Goal: Task Accomplishment & Management: Complete application form

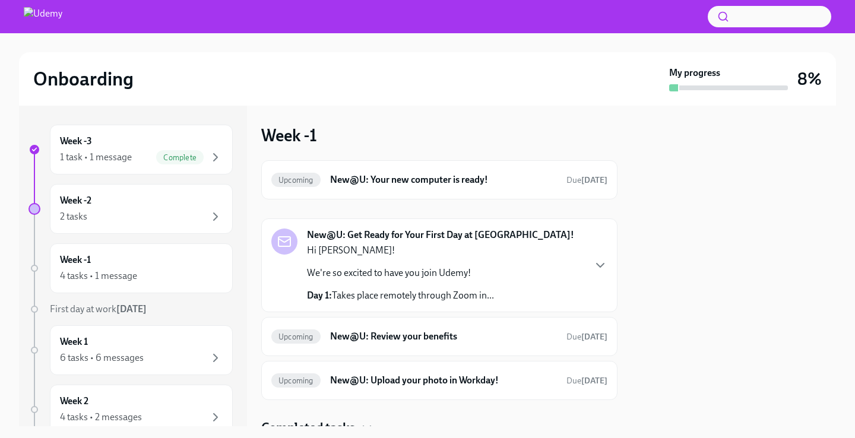
scroll to position [49, 0]
click at [135, 261] on div "Week -1 4 tasks • 1 message" at bounding box center [141, 269] width 163 height 30
click at [149, 225] on div "Week -2 2 tasks" at bounding box center [141, 209] width 183 height 50
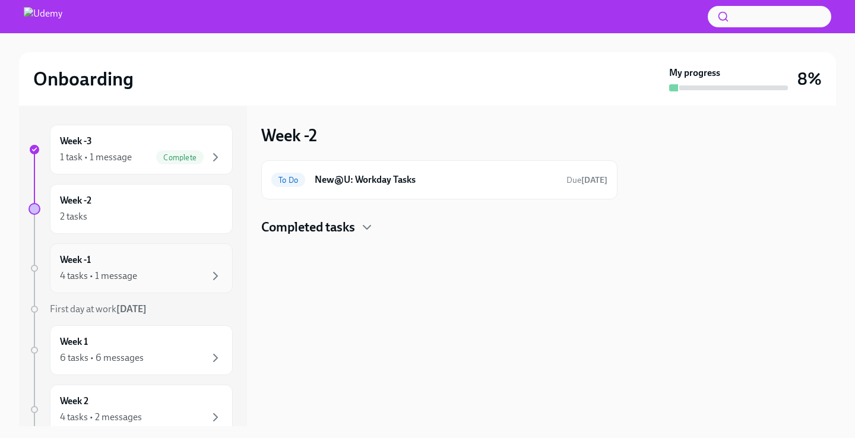
click at [156, 263] on div "Week -1 4 tasks • 1 message" at bounding box center [141, 269] width 163 height 30
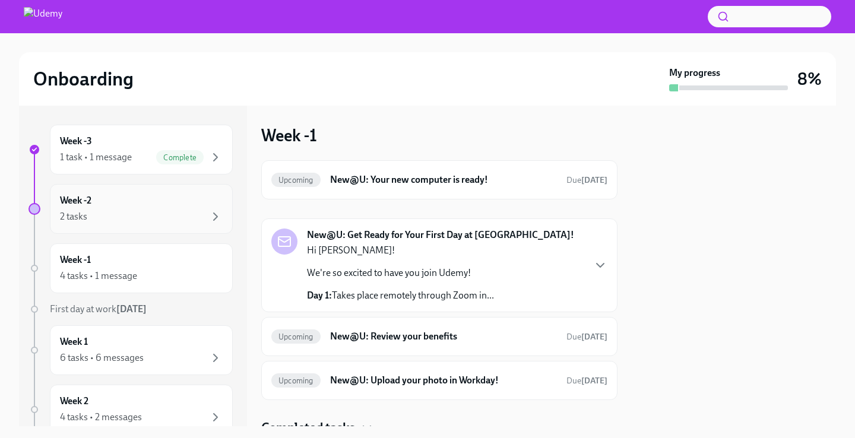
click at [156, 205] on div "Week -2 2 tasks" at bounding box center [141, 209] width 163 height 30
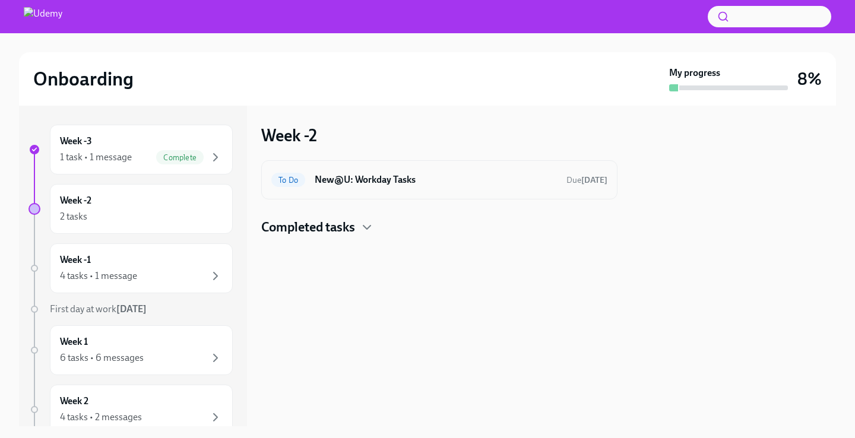
click at [552, 176] on div "To Do New@U: Workday Tasks Due [DATE]" at bounding box center [439, 180] width 336 height 19
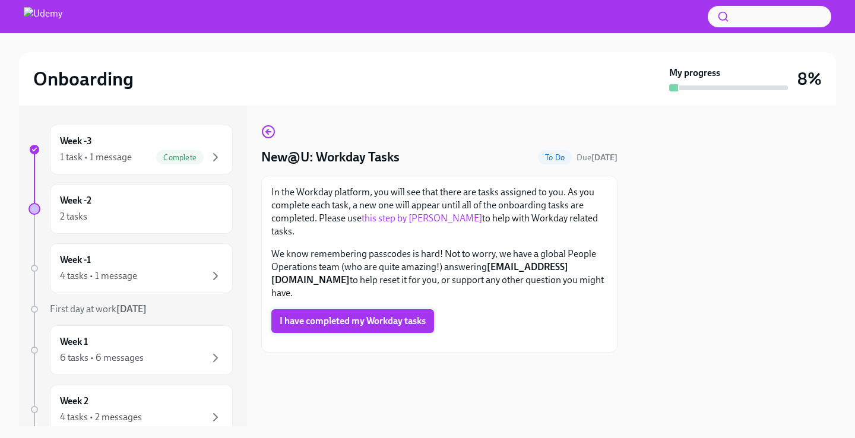
click at [355, 315] on span "I have completed my Workday tasks" at bounding box center [353, 321] width 146 height 12
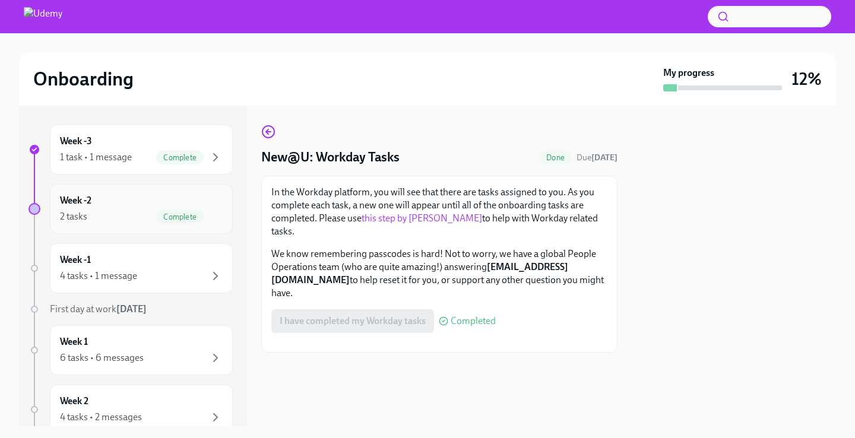
click at [125, 208] on div "Week -2 2 tasks Complete" at bounding box center [141, 209] width 163 height 30
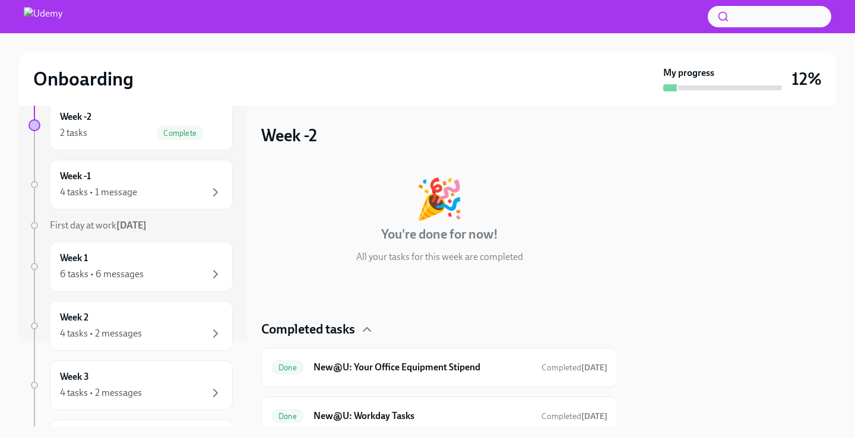
scroll to position [103, 0]
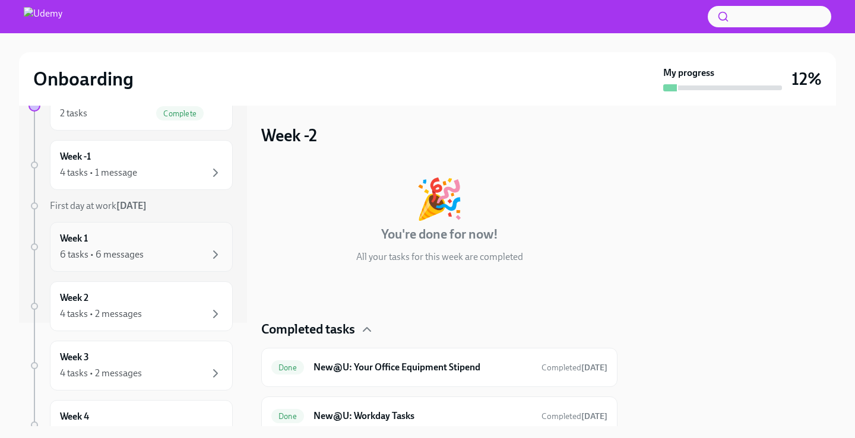
click at [140, 239] on div "Week 1 6 tasks • 6 messages" at bounding box center [141, 247] width 163 height 30
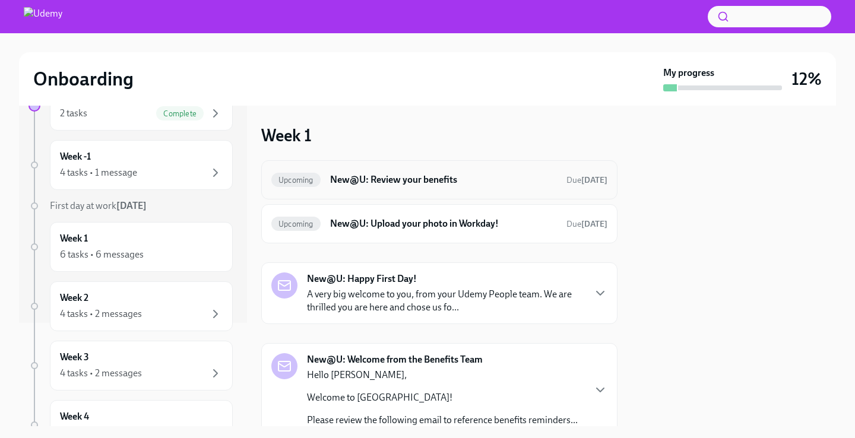
click at [403, 177] on h6 "New@U: Review your benefits" at bounding box center [443, 179] width 227 height 13
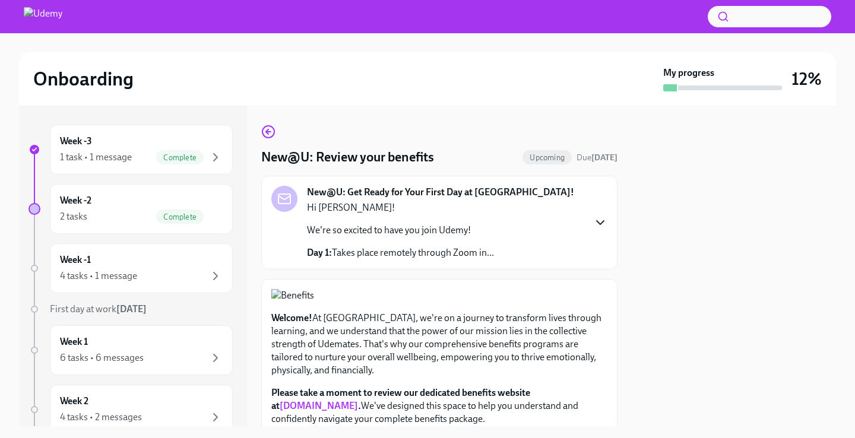
click at [598, 219] on icon "button" at bounding box center [600, 223] width 14 height 14
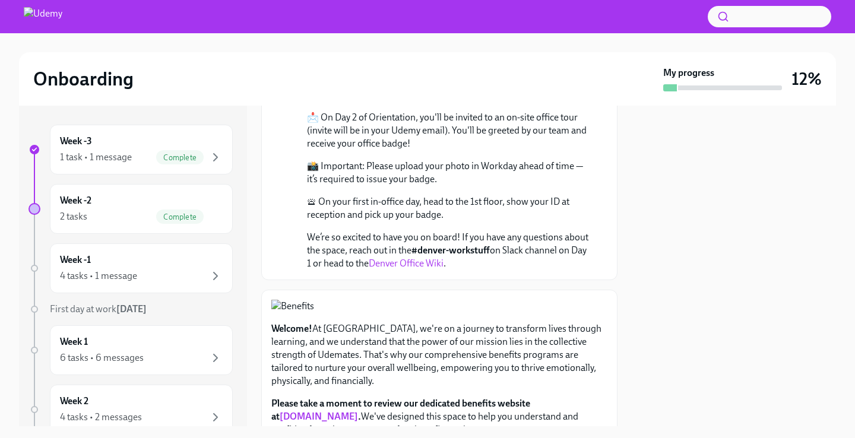
scroll to position [622, 0]
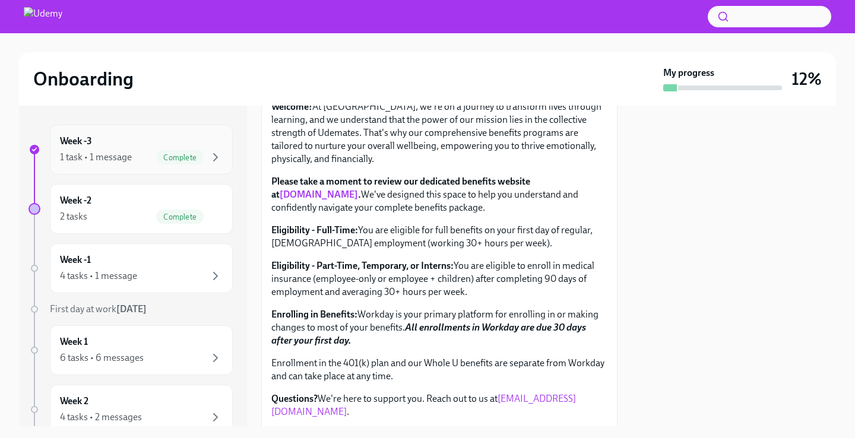
click at [101, 163] on div "1 task • 1 message" at bounding box center [96, 157] width 72 height 13
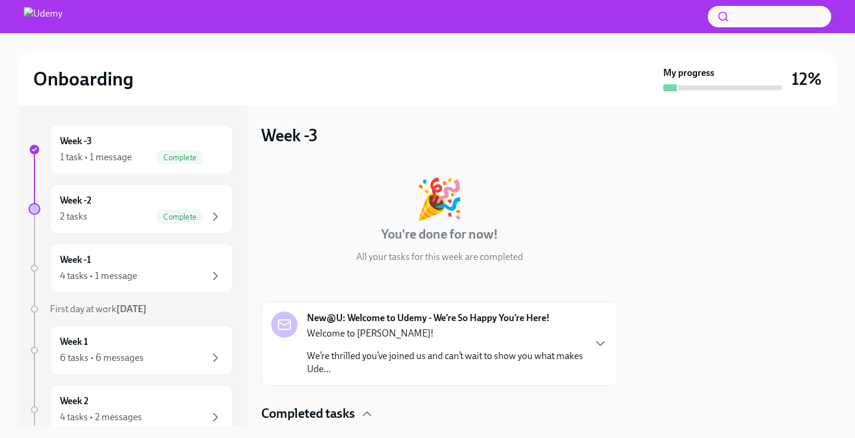
scroll to position [83, 0]
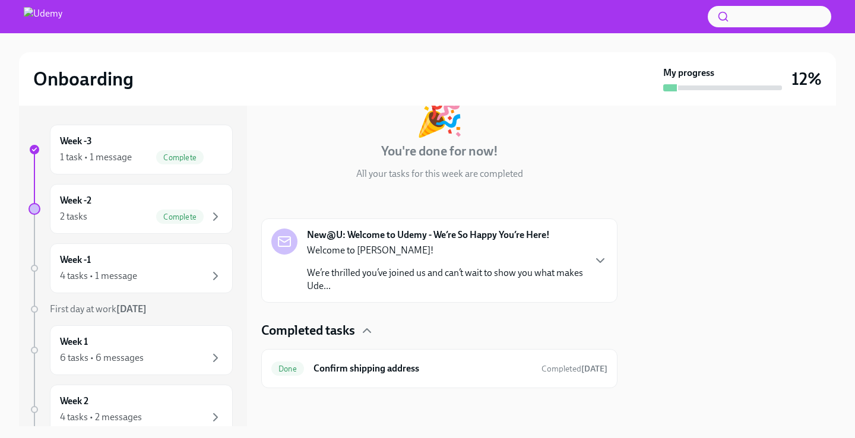
click at [585, 261] on div "New@U: Welcome to Udemy - We’re So Happy You’re Here! Welcome to [GEOGRAPHIC_DA…" at bounding box center [439, 261] width 336 height 64
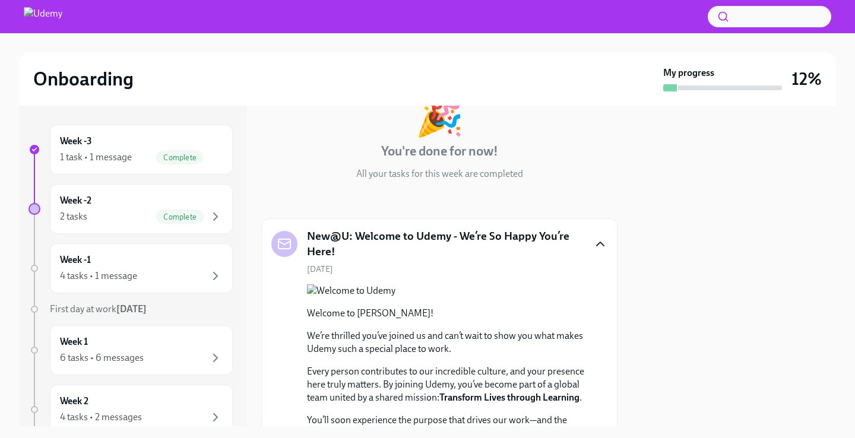
click at [593, 238] on icon "button" at bounding box center [600, 244] width 14 height 14
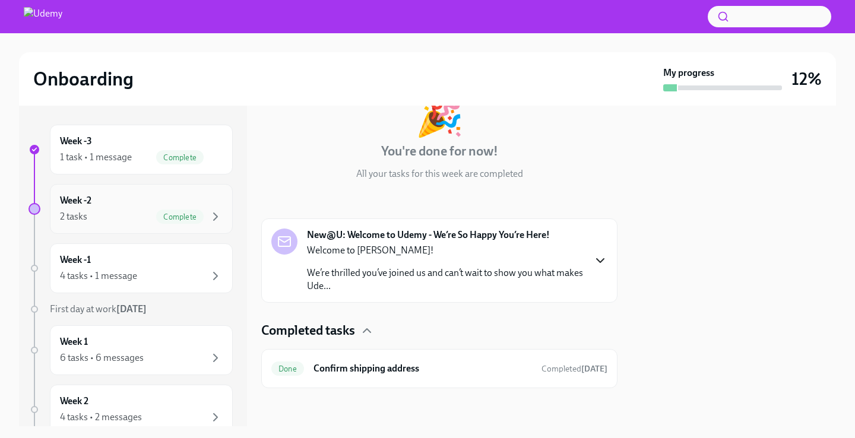
click at [145, 221] on div "2 tasks Complete" at bounding box center [141, 217] width 163 height 14
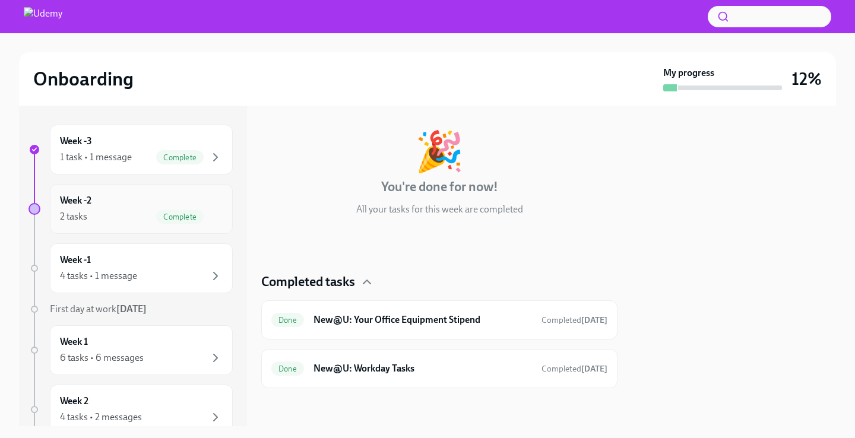
scroll to position [48, 0]
click at [127, 218] on div "2 tasks Complete" at bounding box center [141, 217] width 163 height 14
click at [132, 248] on div "Week -1 4 tasks • 1 message" at bounding box center [141, 269] width 183 height 50
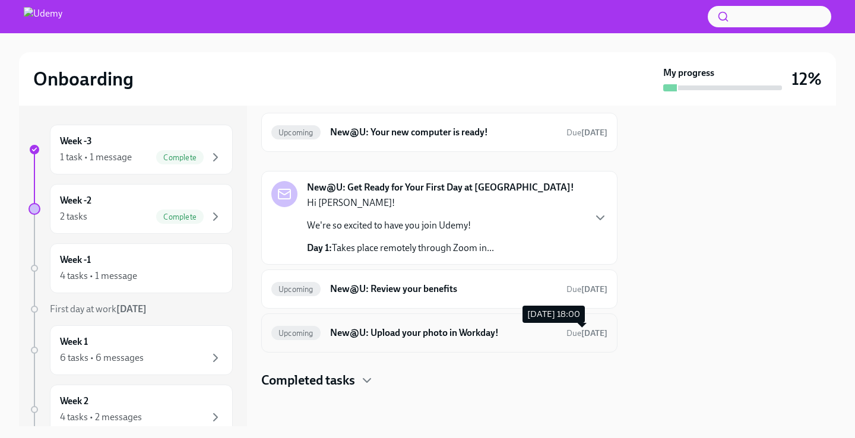
click at [567, 339] on span "Due in 12 days" at bounding box center [587, 333] width 41 height 11
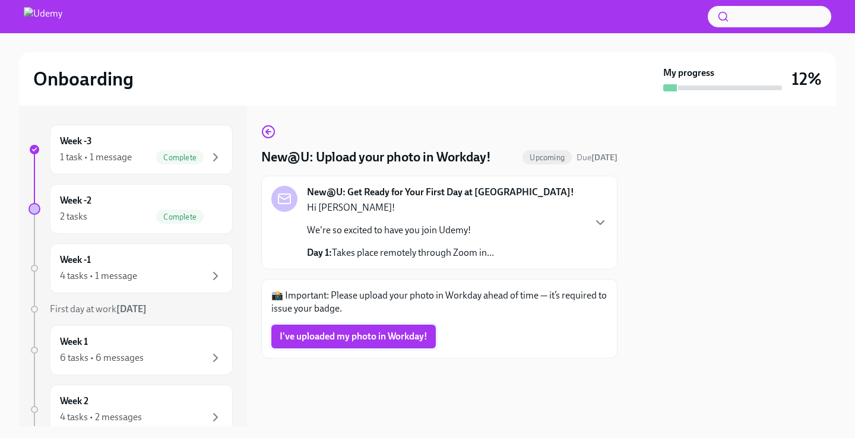
click at [337, 339] on span "I've uploaded my photo in Workday!" at bounding box center [354, 337] width 148 height 12
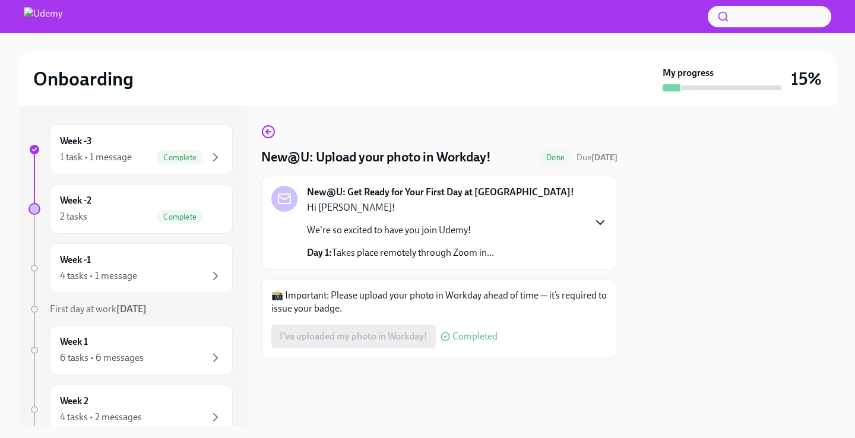
click at [595, 222] on icon "button" at bounding box center [600, 223] width 14 height 14
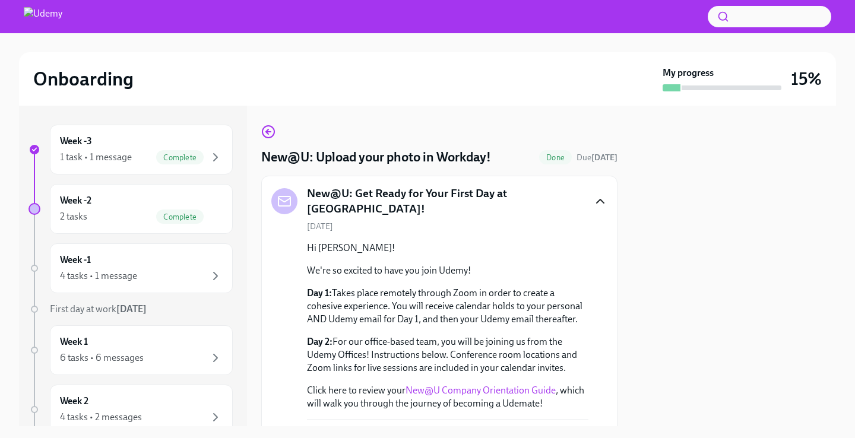
click at [594, 194] on icon "button" at bounding box center [600, 201] width 14 height 14
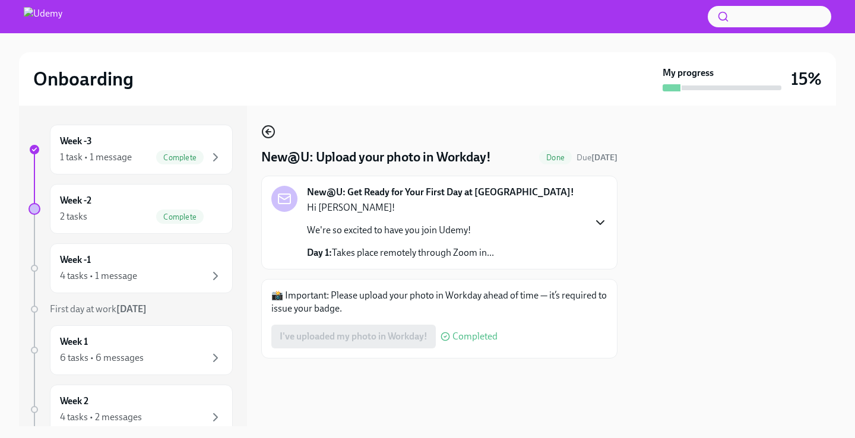
click at [273, 128] on circle "button" at bounding box center [269, 132] width 12 height 12
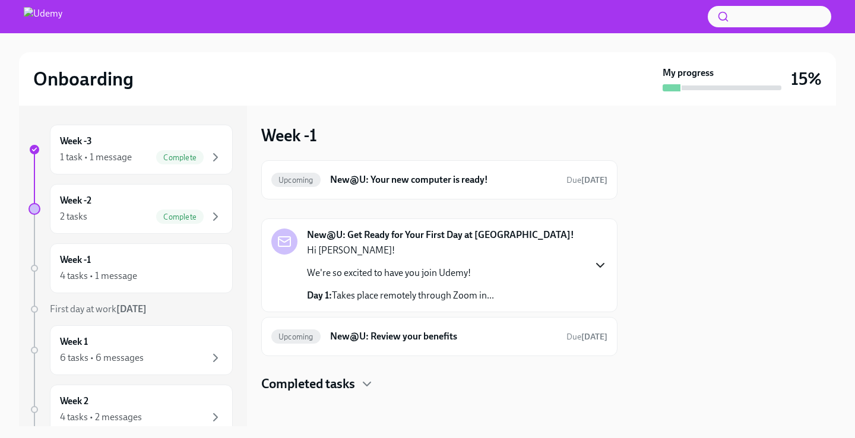
click at [604, 260] on icon "button" at bounding box center [600, 265] width 14 height 14
